Goal: Transaction & Acquisition: Obtain resource

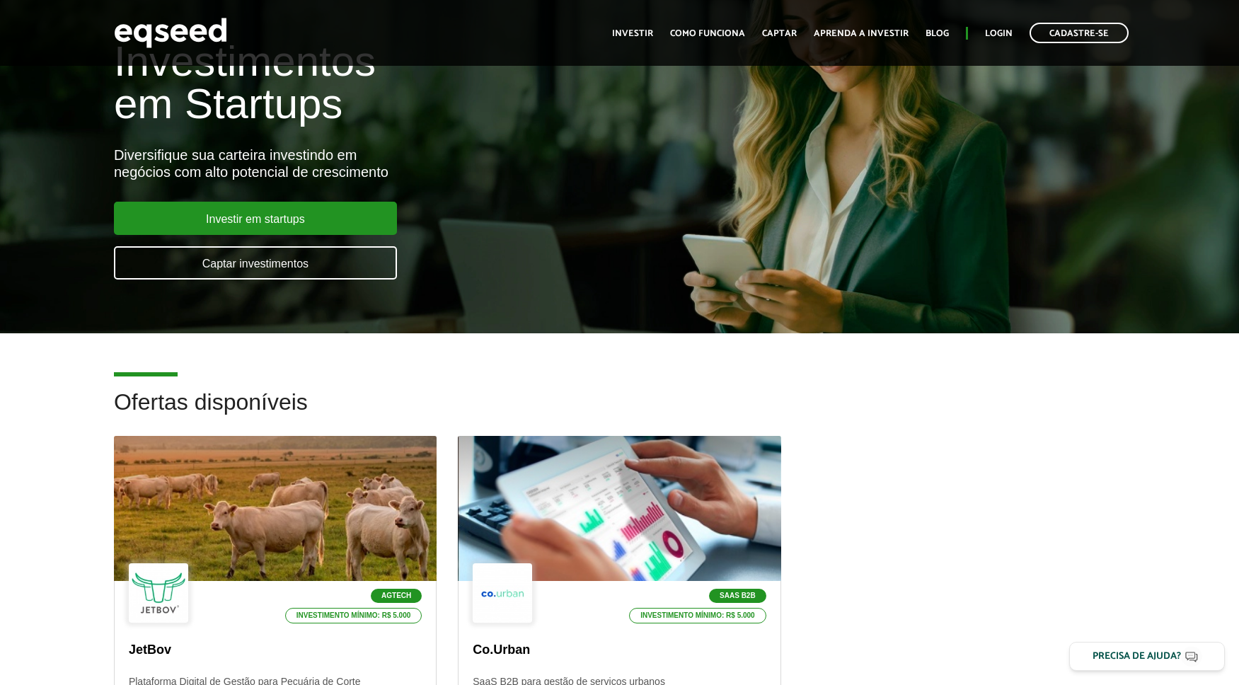
scroll to position [170, 0]
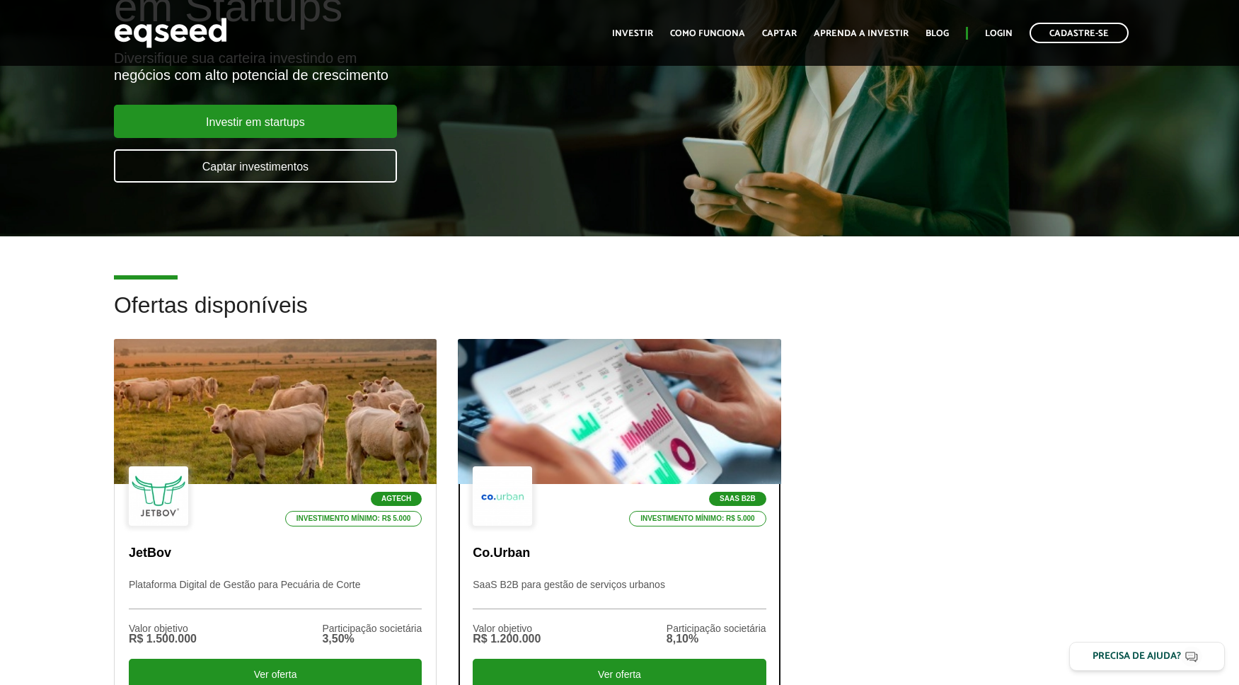
click at [573, 446] on div at bounding box center [620, 412] width 388 height 174
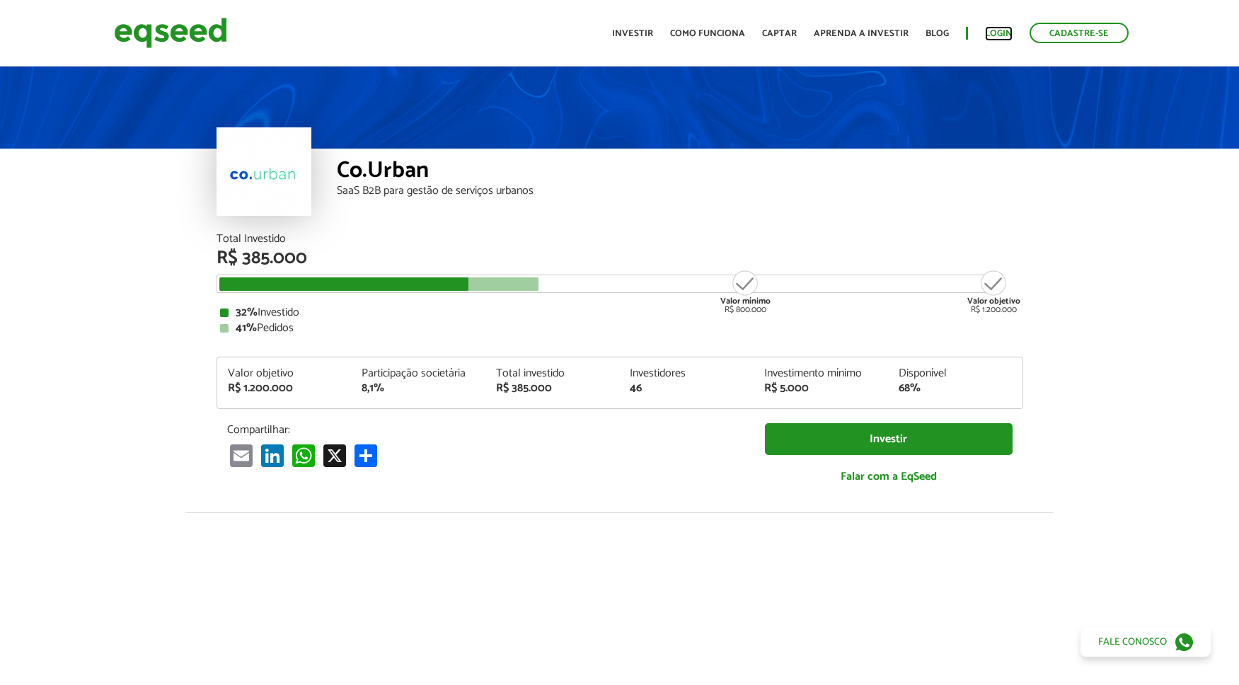
click at [999, 38] on link "Login" at bounding box center [999, 33] width 28 height 9
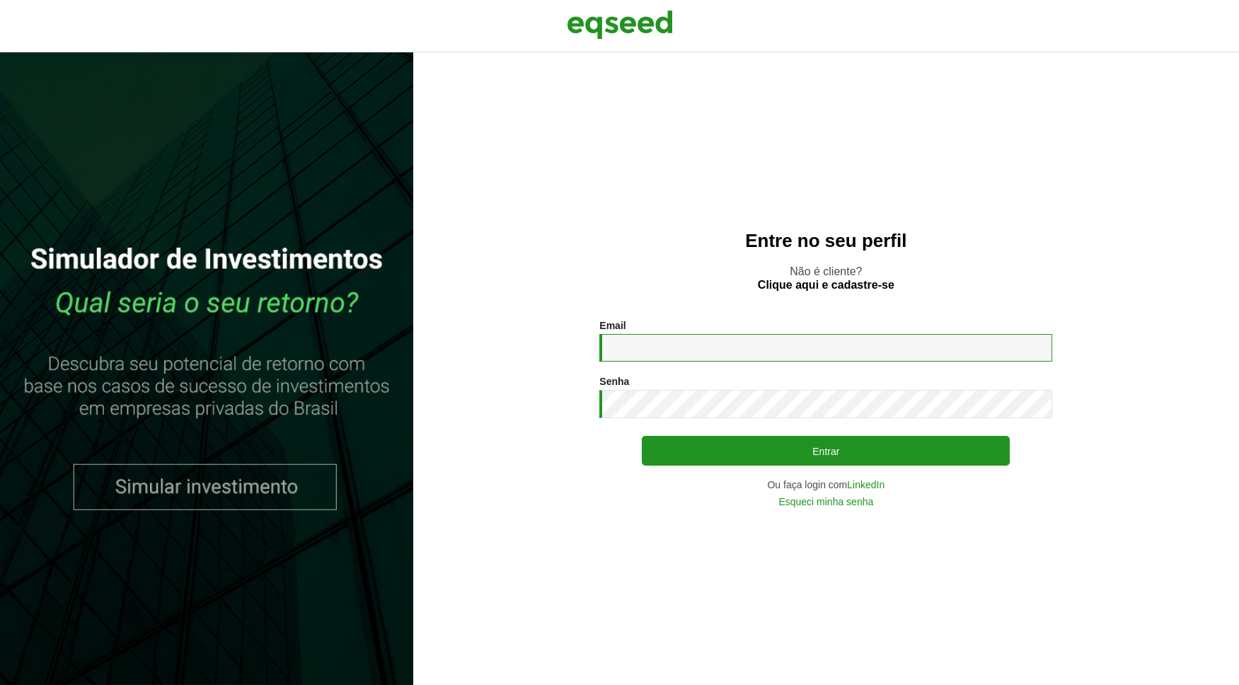
click at [697, 350] on input "Email *" at bounding box center [825, 348] width 453 height 28
type input "**********"
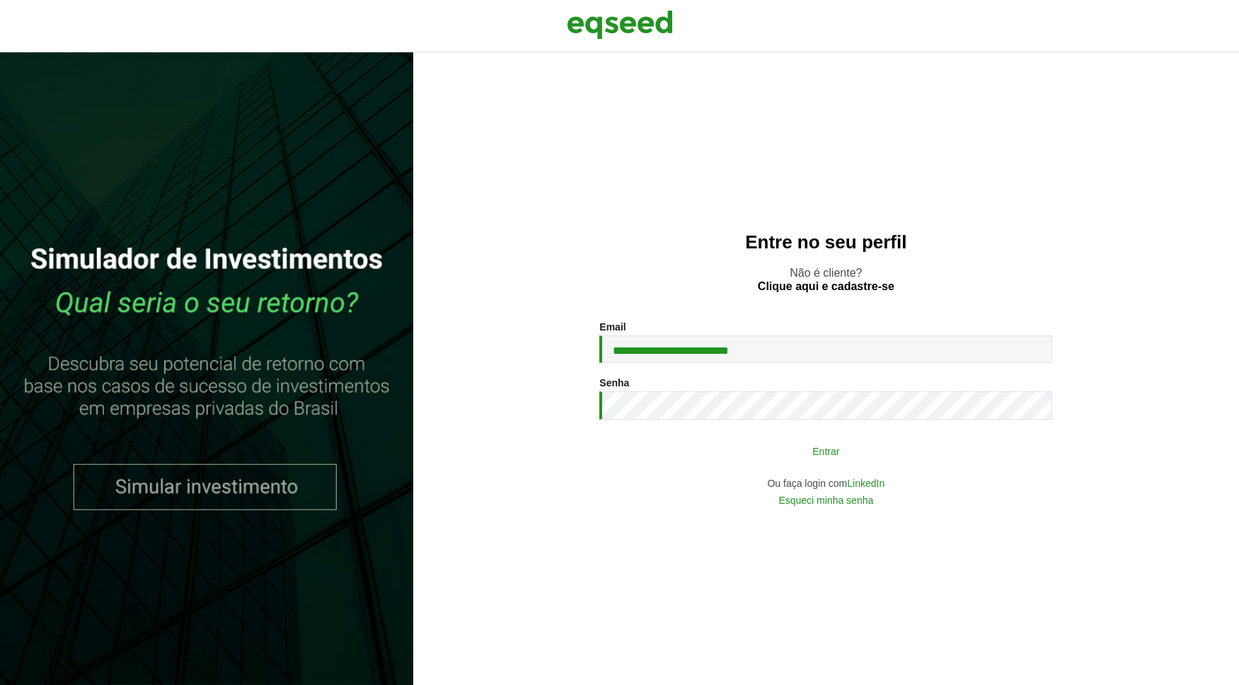
click at [750, 464] on button "Entrar" at bounding box center [826, 450] width 368 height 27
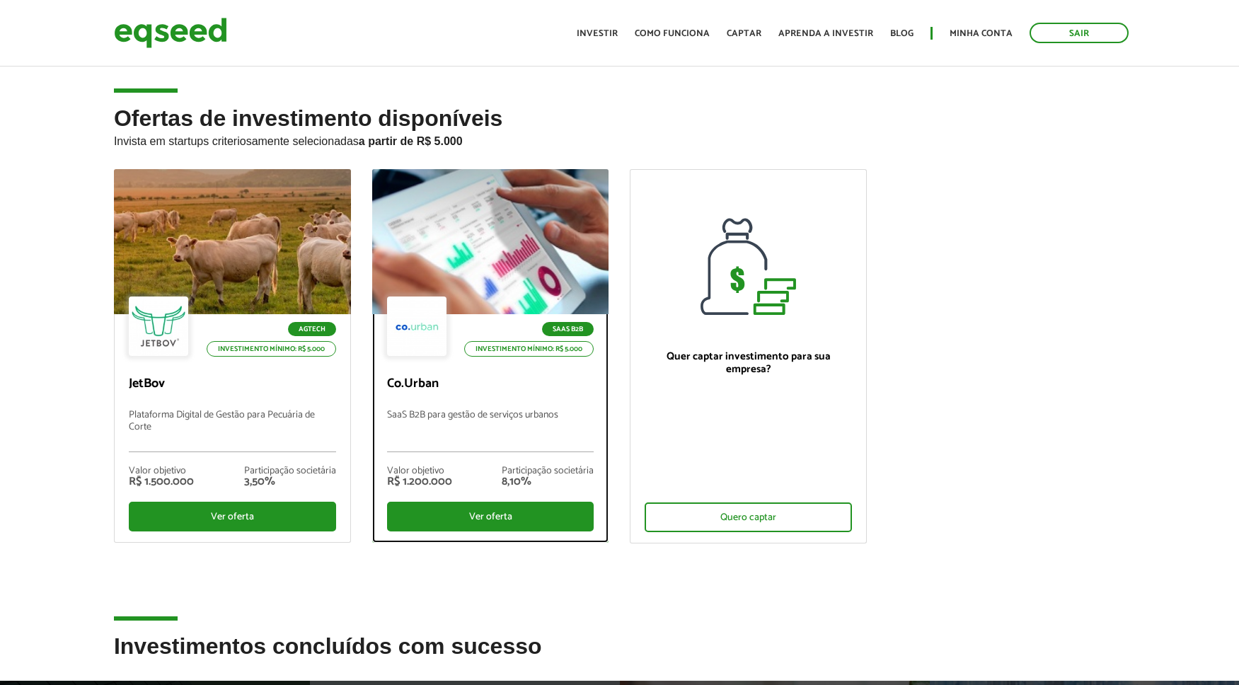
click at [455, 415] on p "SaaS B2B para gestão de serviços urbanos" at bounding box center [490, 431] width 207 height 42
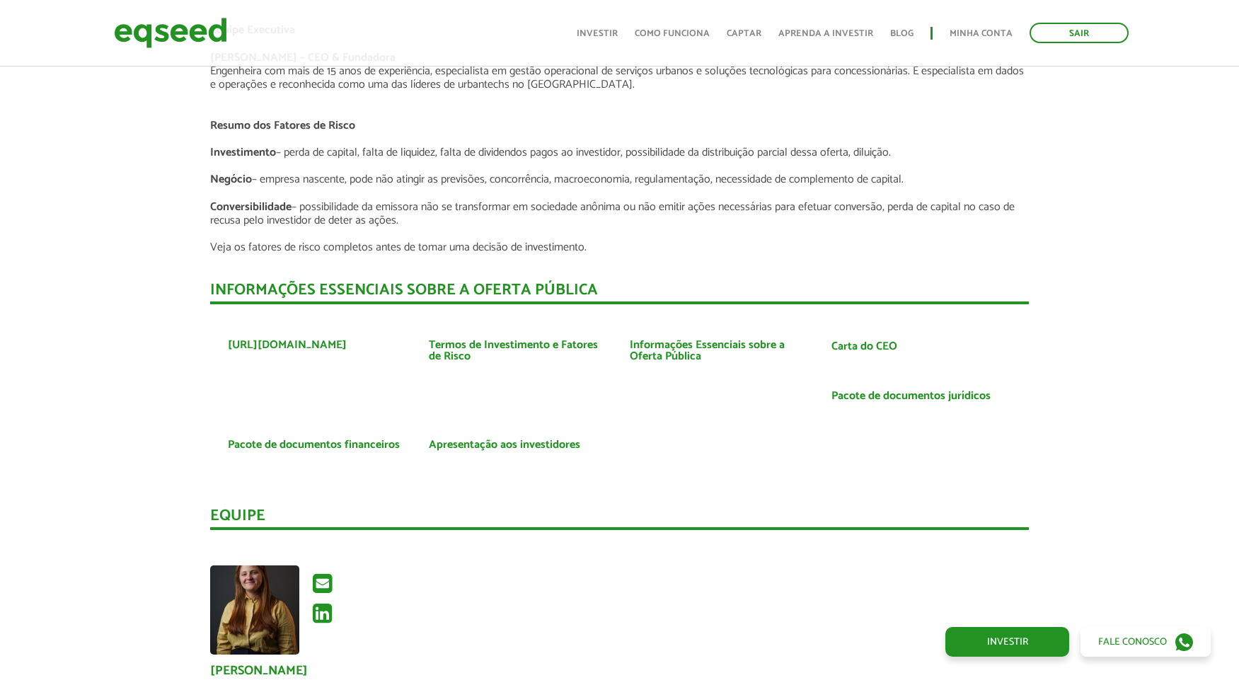
scroll to position [2535, 0]
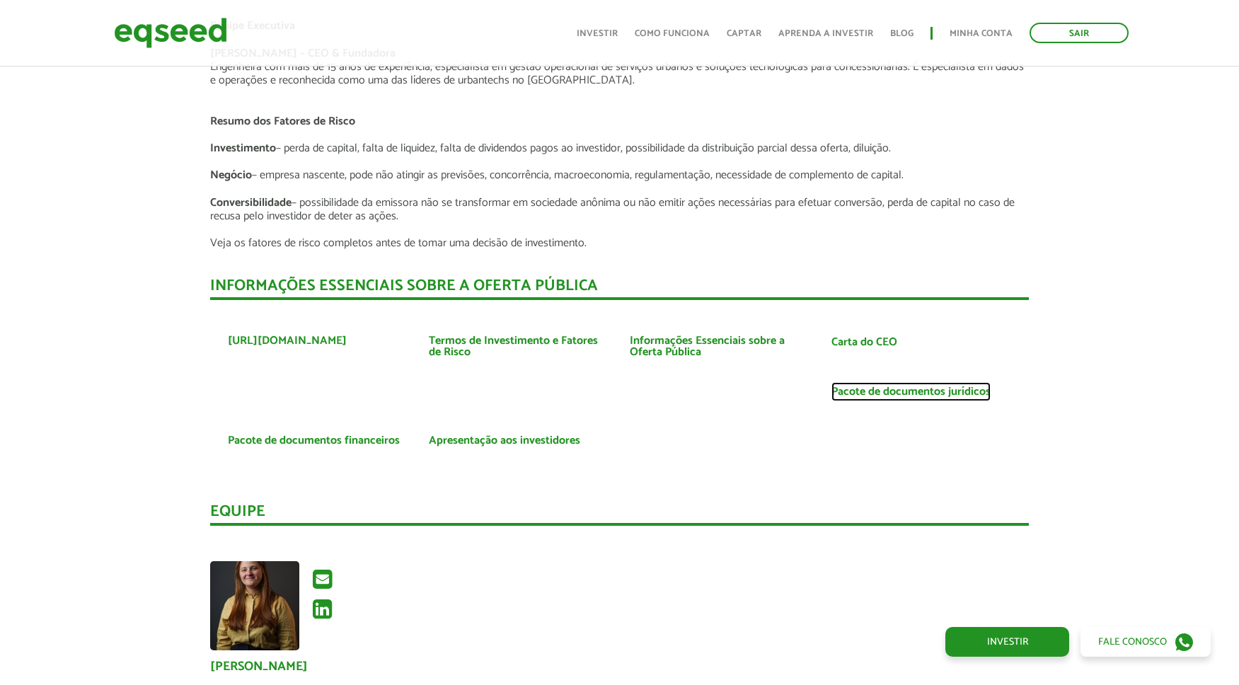
click at [843, 393] on link "Pacote de documentos jurídicos" at bounding box center [911, 391] width 159 height 11
click at [346, 440] on link "Pacote de documentos financeiros" at bounding box center [314, 440] width 172 height 11
click at [684, 343] on link "Informações Essenciais sobre a Oferta Pública" at bounding box center [720, 346] width 180 height 23
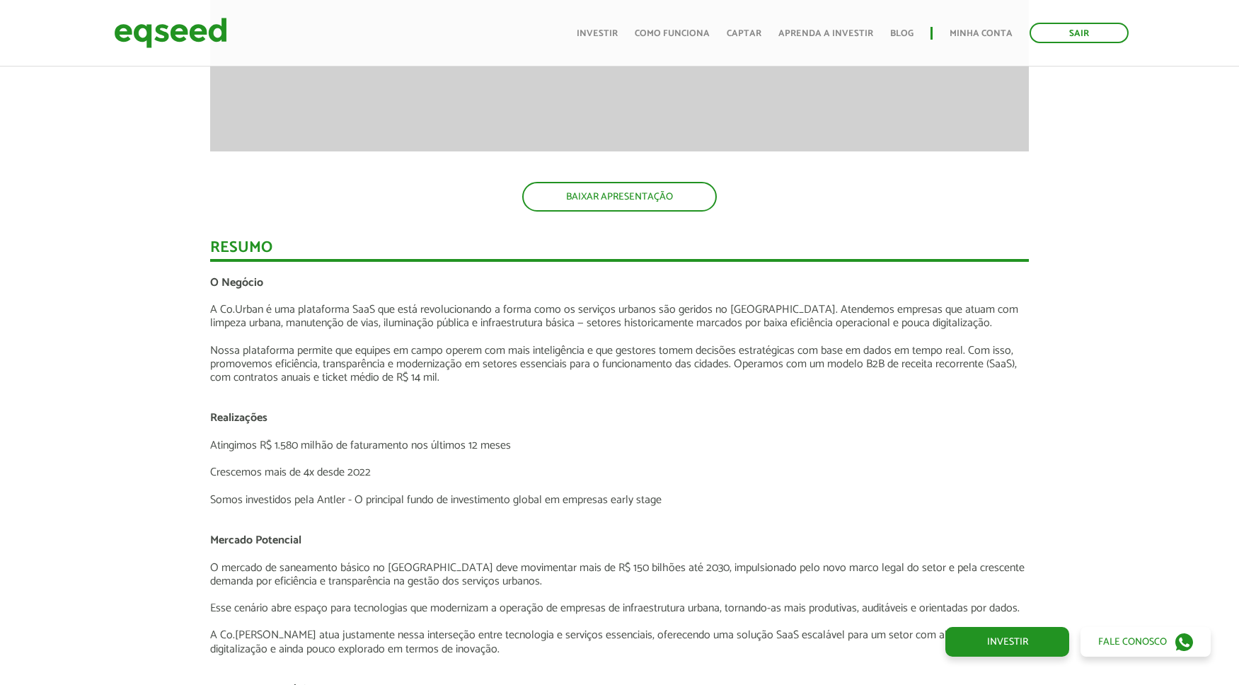
scroll to position [1708, 0]
